Goal: Task Accomplishment & Management: Use online tool/utility

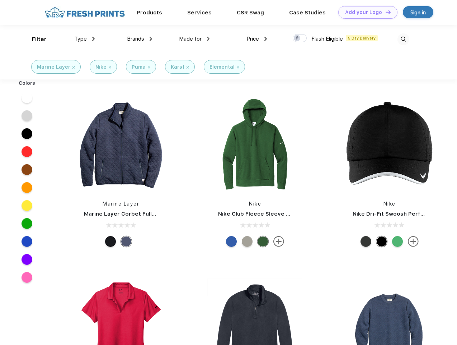
click at [365, 12] on link "Add your Logo Design Tool" at bounding box center [367, 12] width 59 height 13
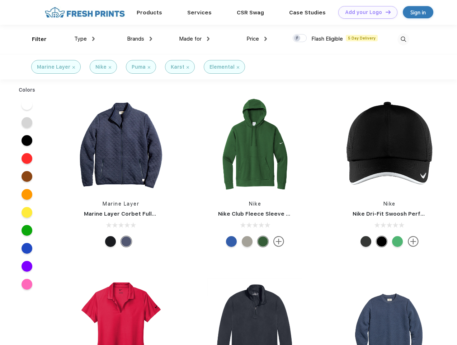
click at [0, 0] on div "Design Tool" at bounding box center [0, 0] width 0 height 0
click at [385, 12] on link "Add your Logo Design Tool" at bounding box center [367, 12] width 59 height 13
click at [34, 39] on div "Filter" at bounding box center [39, 39] width 15 height 8
click at [85, 39] on span "Type" at bounding box center [80, 39] width 13 height 6
click at [140, 39] on span "Brands" at bounding box center [135, 39] width 17 height 6
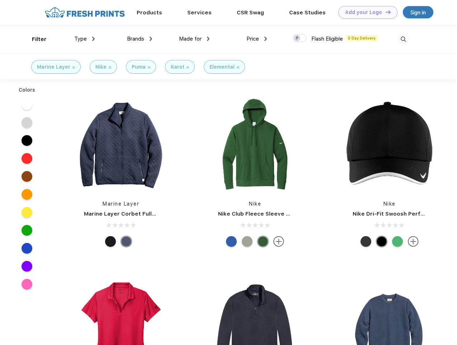
click at [195, 39] on span "Made for" at bounding box center [190, 39] width 23 height 6
click at [257, 39] on span "Price" at bounding box center [253, 39] width 13 height 6
click at [300, 38] on div at bounding box center [300, 38] width 14 height 8
click at [298, 38] on input "checkbox" at bounding box center [295, 36] width 5 height 5
click at [403, 39] on img at bounding box center [404, 39] width 12 height 12
